Goal: Information Seeking & Learning: Check status

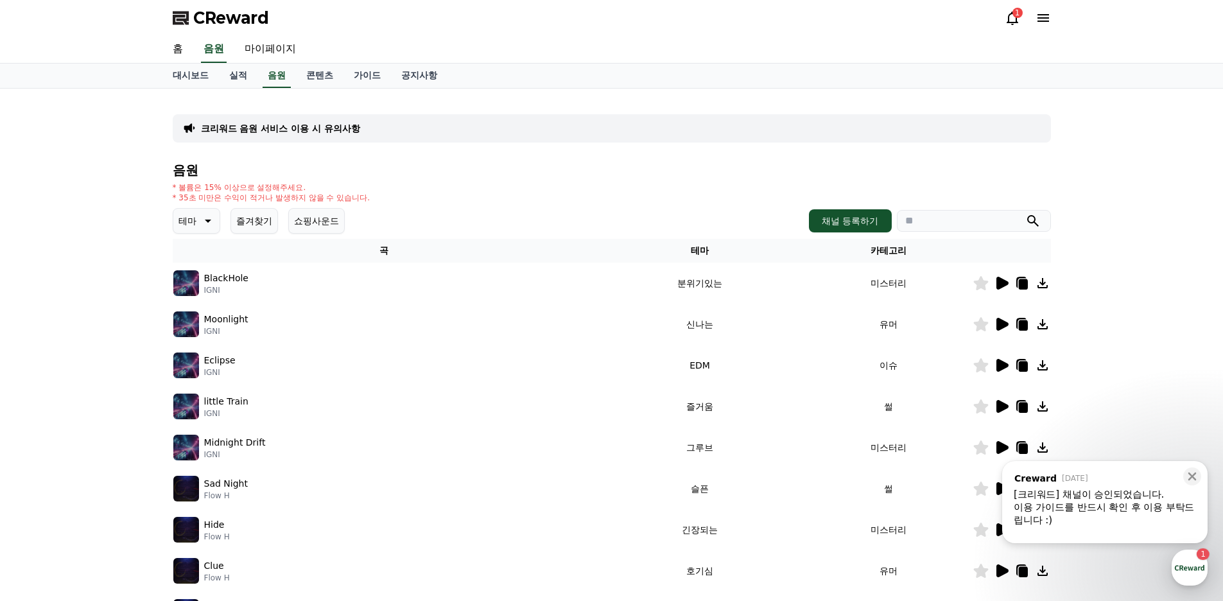
click at [193, 49] on div "홈 음원 마이페이지" at bounding box center [611, 49] width 898 height 27
click at [178, 46] on link "홈" at bounding box center [177, 49] width 31 height 27
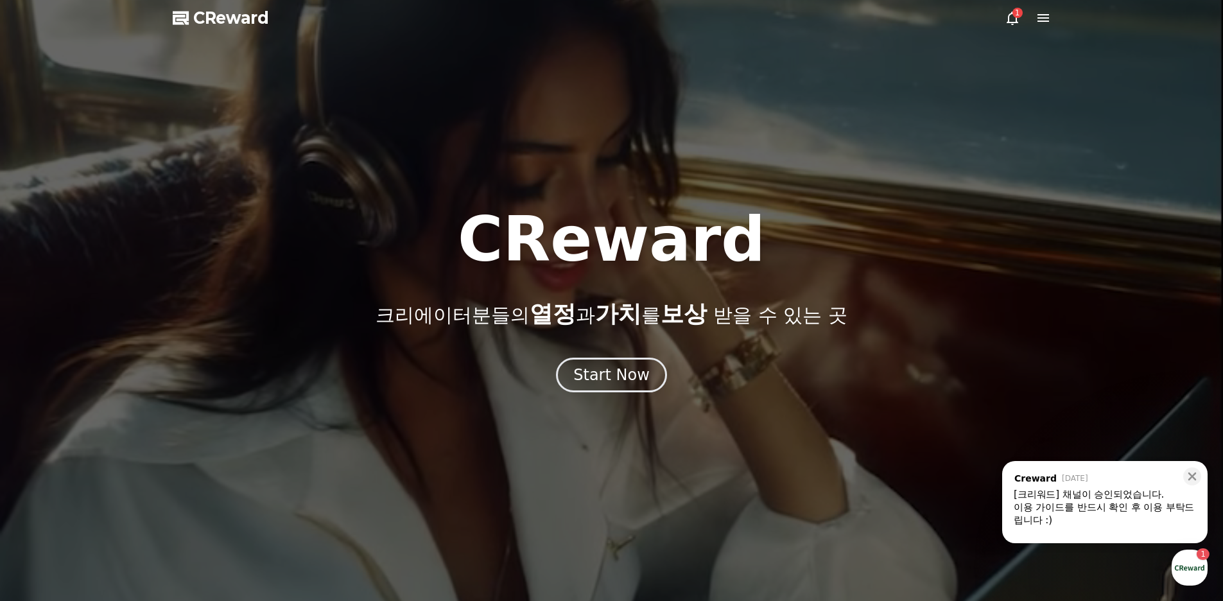
click at [1011, 20] on icon at bounding box center [1011, 17] width 15 height 15
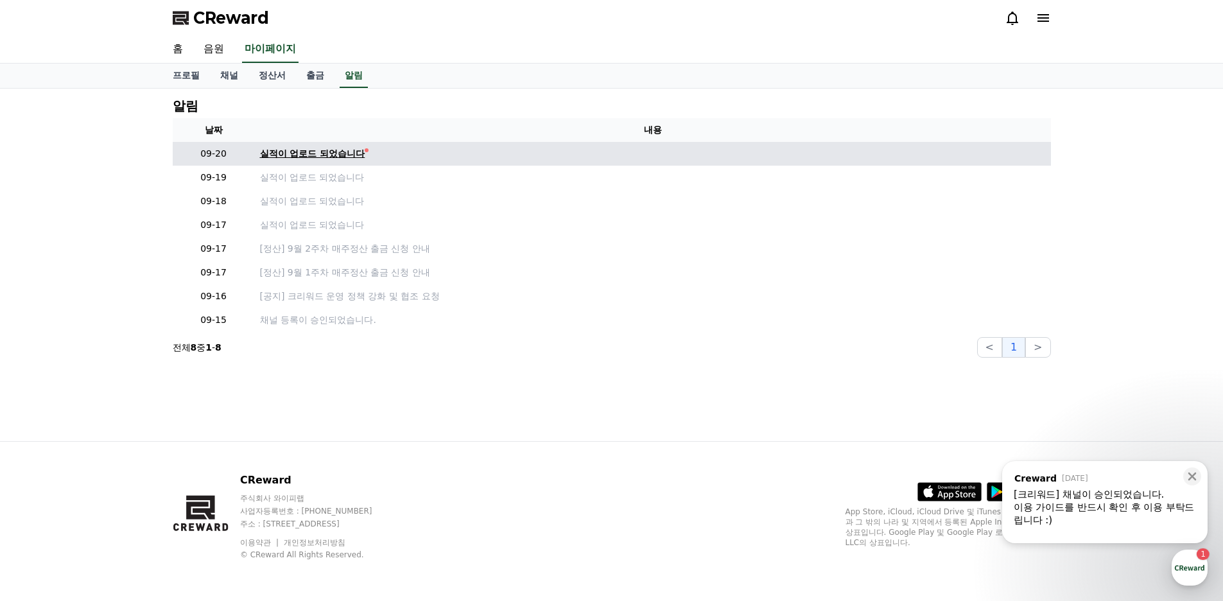
click at [315, 151] on div "실적이 업로드 되었습니다" at bounding box center [312, 153] width 105 height 13
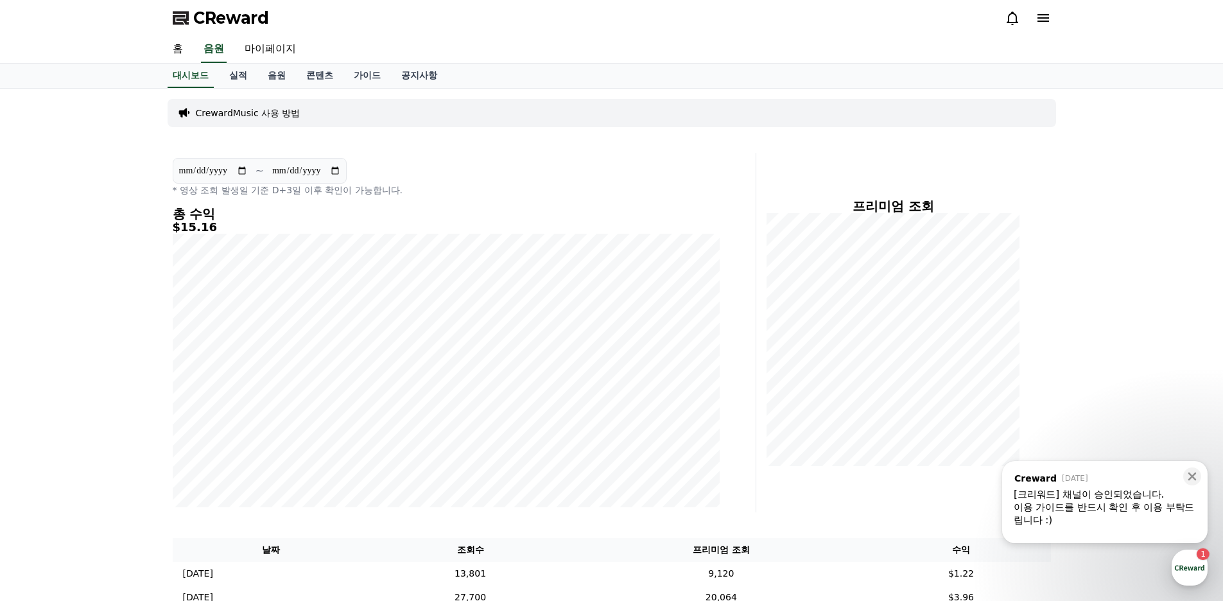
drag, startPoint x: 648, startPoint y: 162, endPoint x: 542, endPoint y: 151, distance: 106.5
click at [542, 151] on div "**********" at bounding box center [611, 390] width 898 height 602
